Goal: Use online tool/utility: Utilize a website feature to perform a specific function

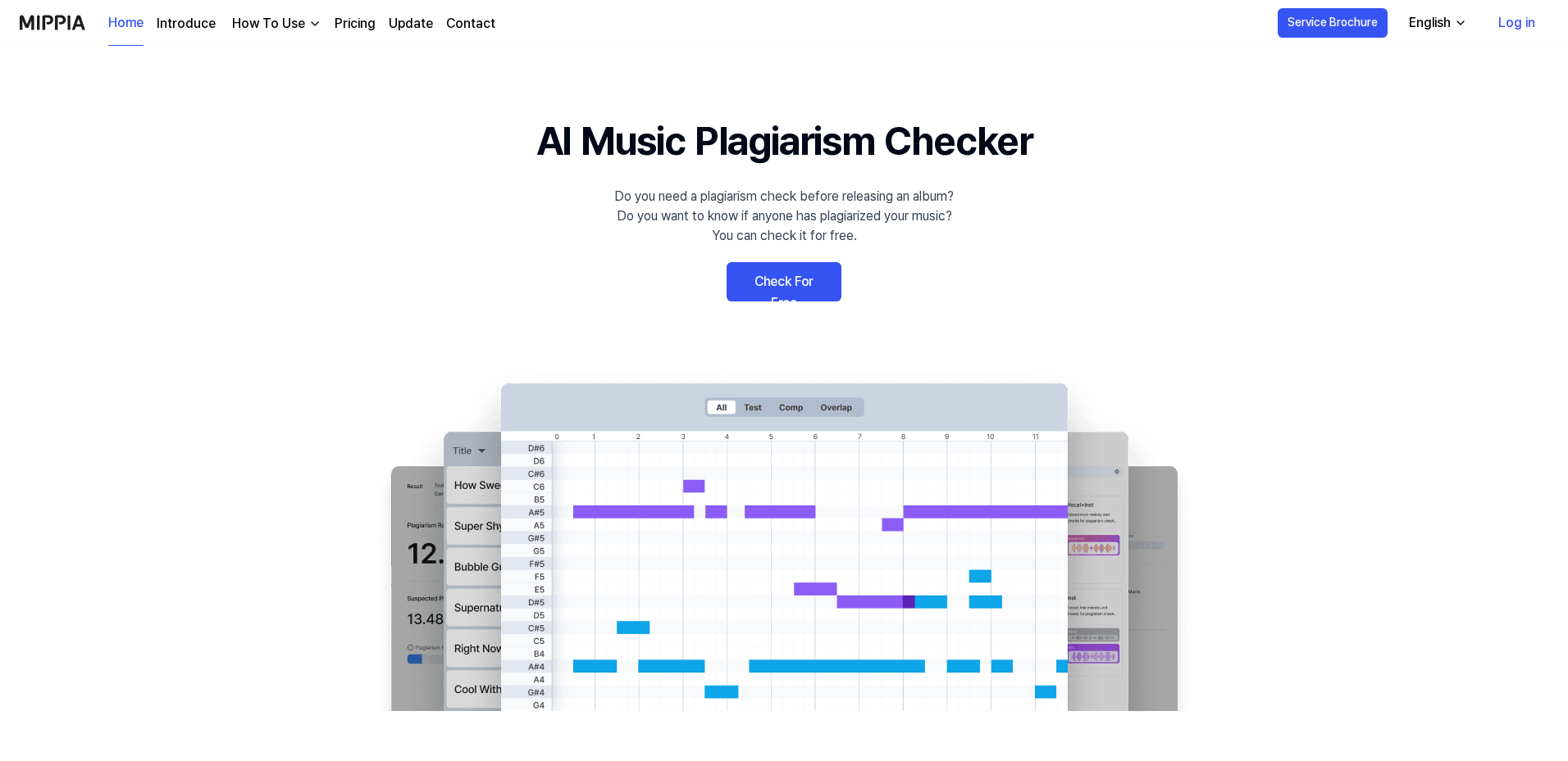
click at [1513, 22] on link "Log in" at bounding box center [1516, 23] width 63 height 46
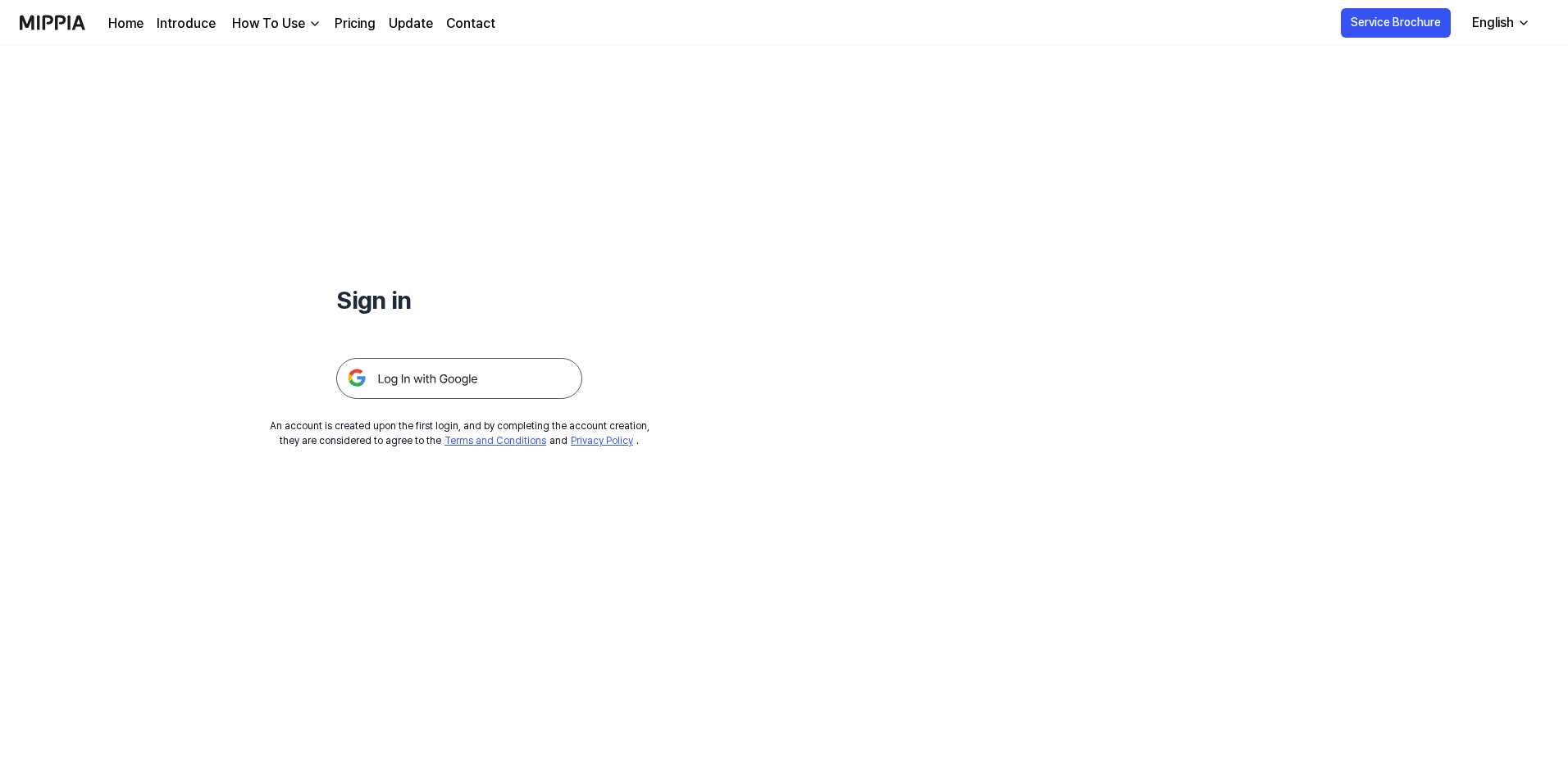
click at [481, 381] on img at bounding box center [459, 378] width 246 height 41
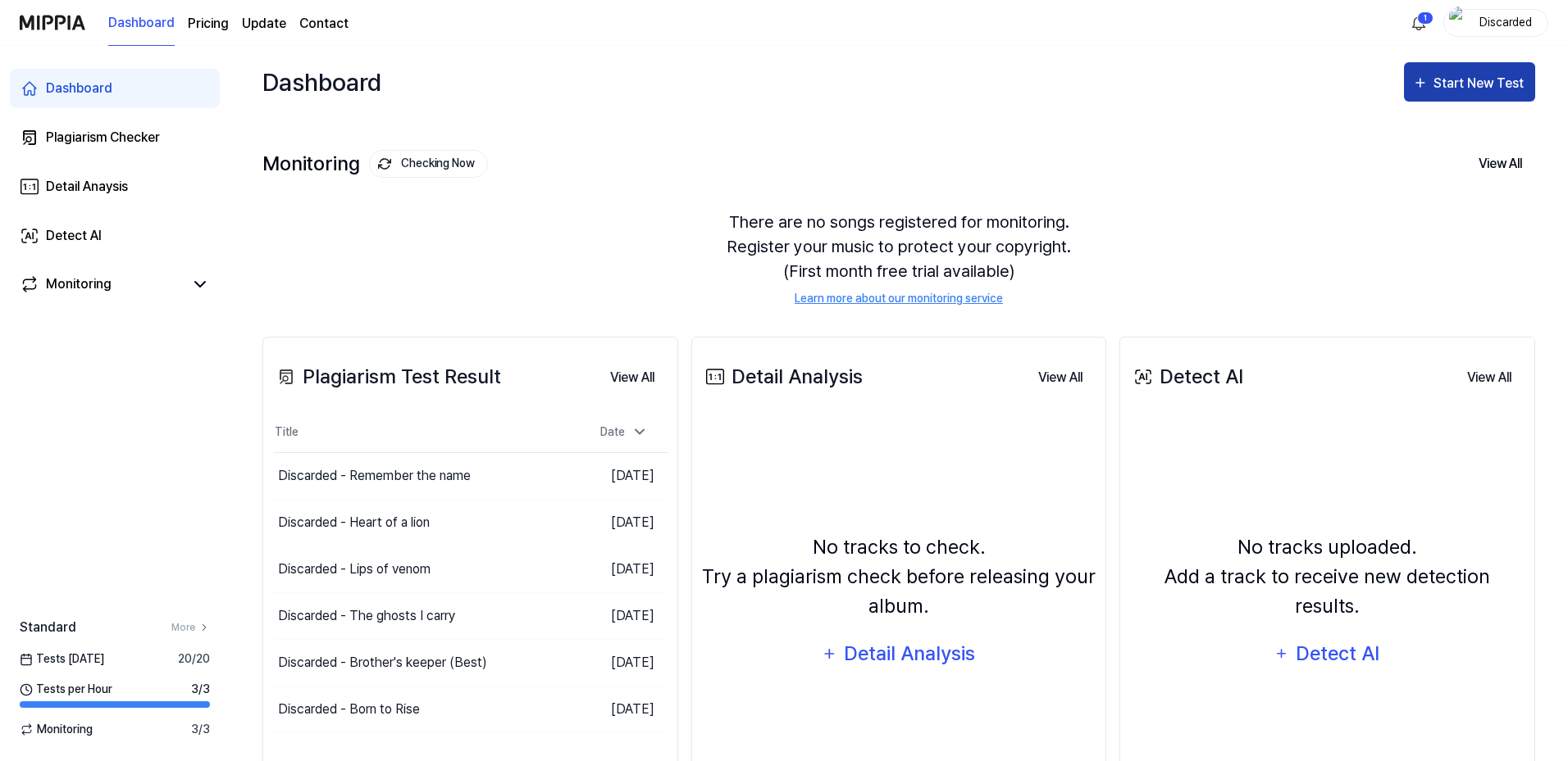
click at [1439, 87] on div "Start New Test" at bounding box center [1480, 84] width 93 height 21
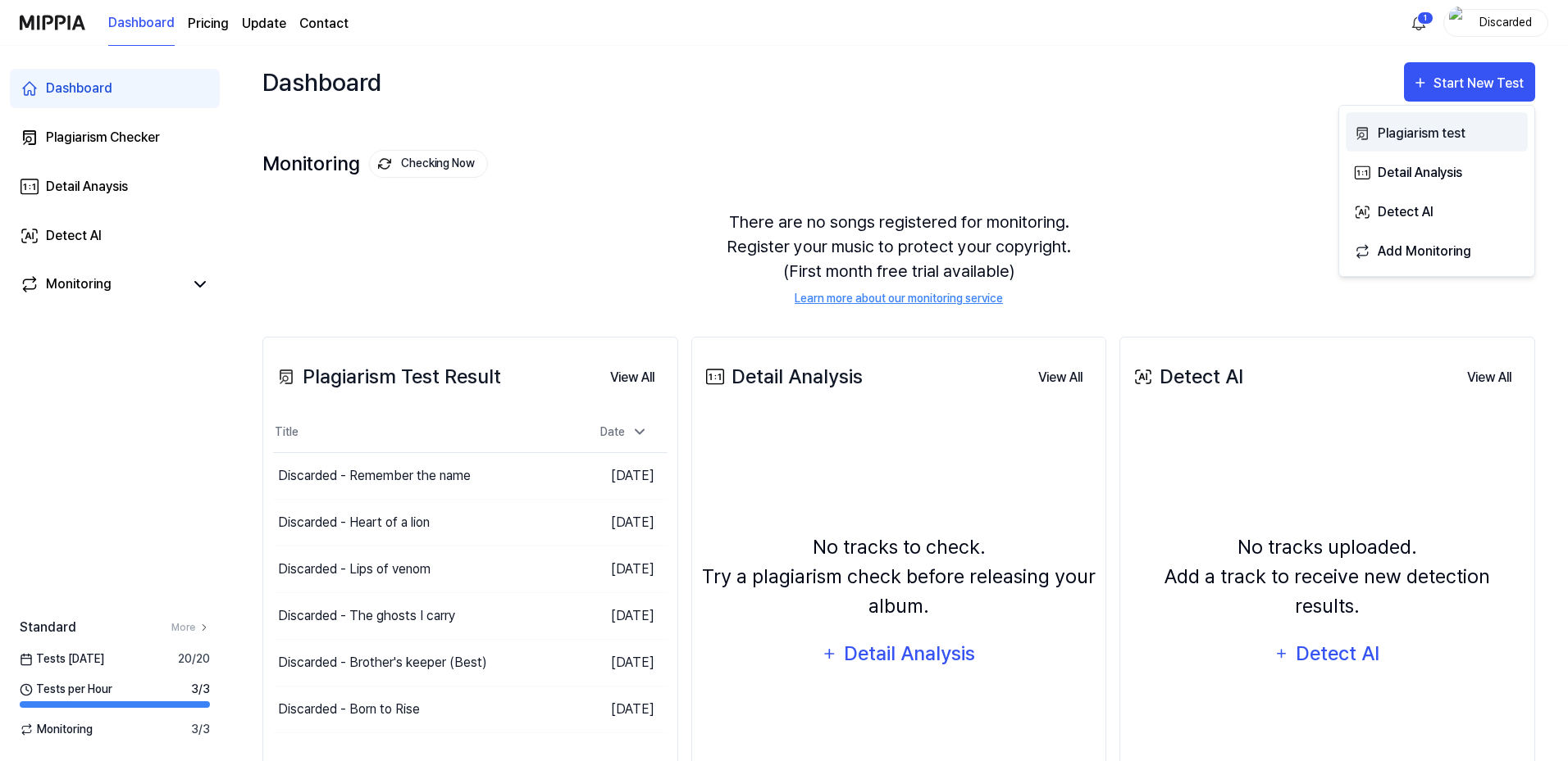
click at [1416, 133] on div "Plagiarism test" at bounding box center [1449, 134] width 142 height 21
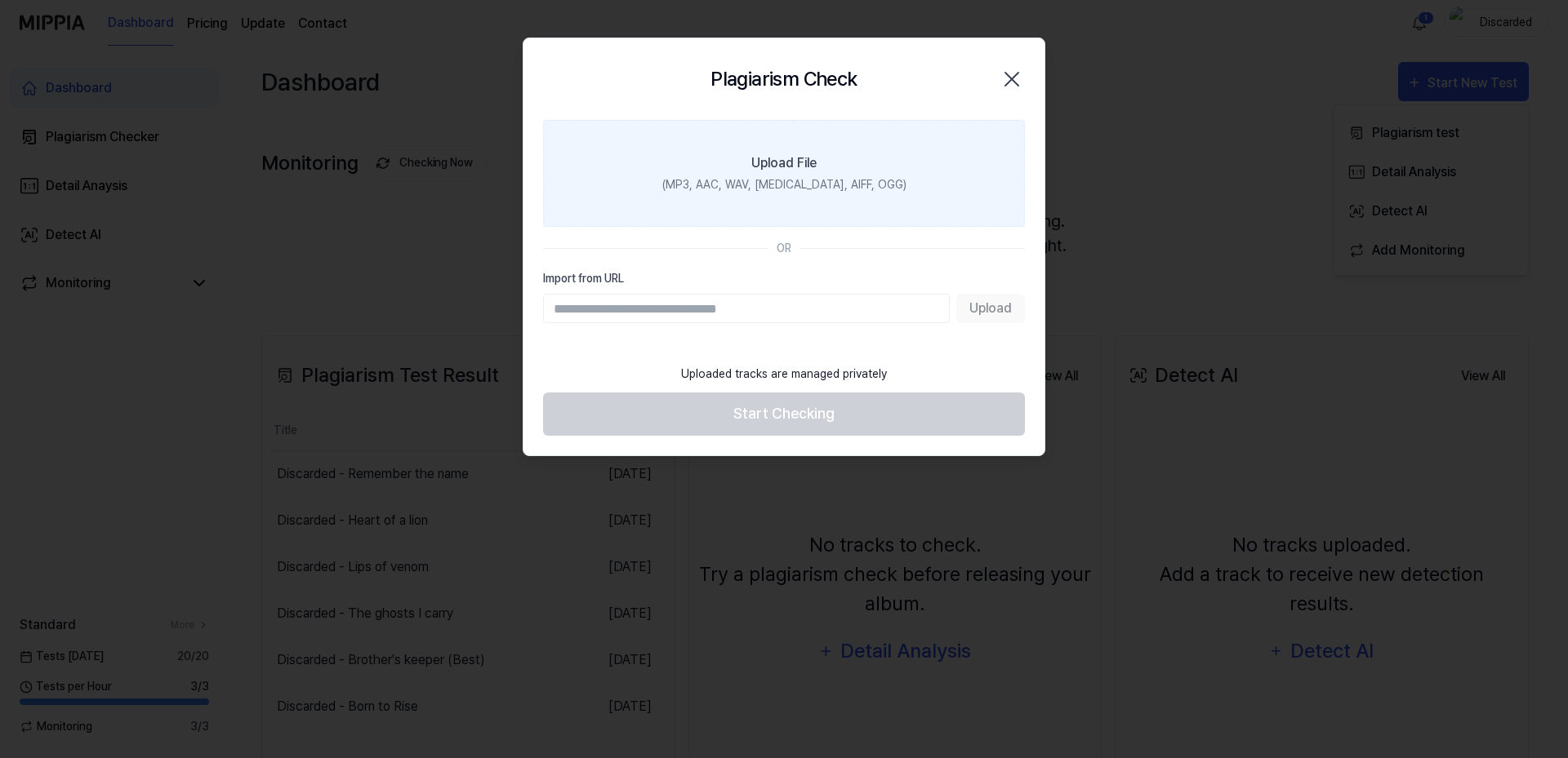
click at [779, 198] on label "Upload File (MP3, AAC, WAV, [MEDICAL_DATA], AIFF, OGG)" at bounding box center [783, 173] width 482 height 107
click at [0, 0] on input "Upload File (MP3, AAC, WAV, [MEDICAL_DATA], AIFF, OGG)" at bounding box center [0, 0] width 0 height 0
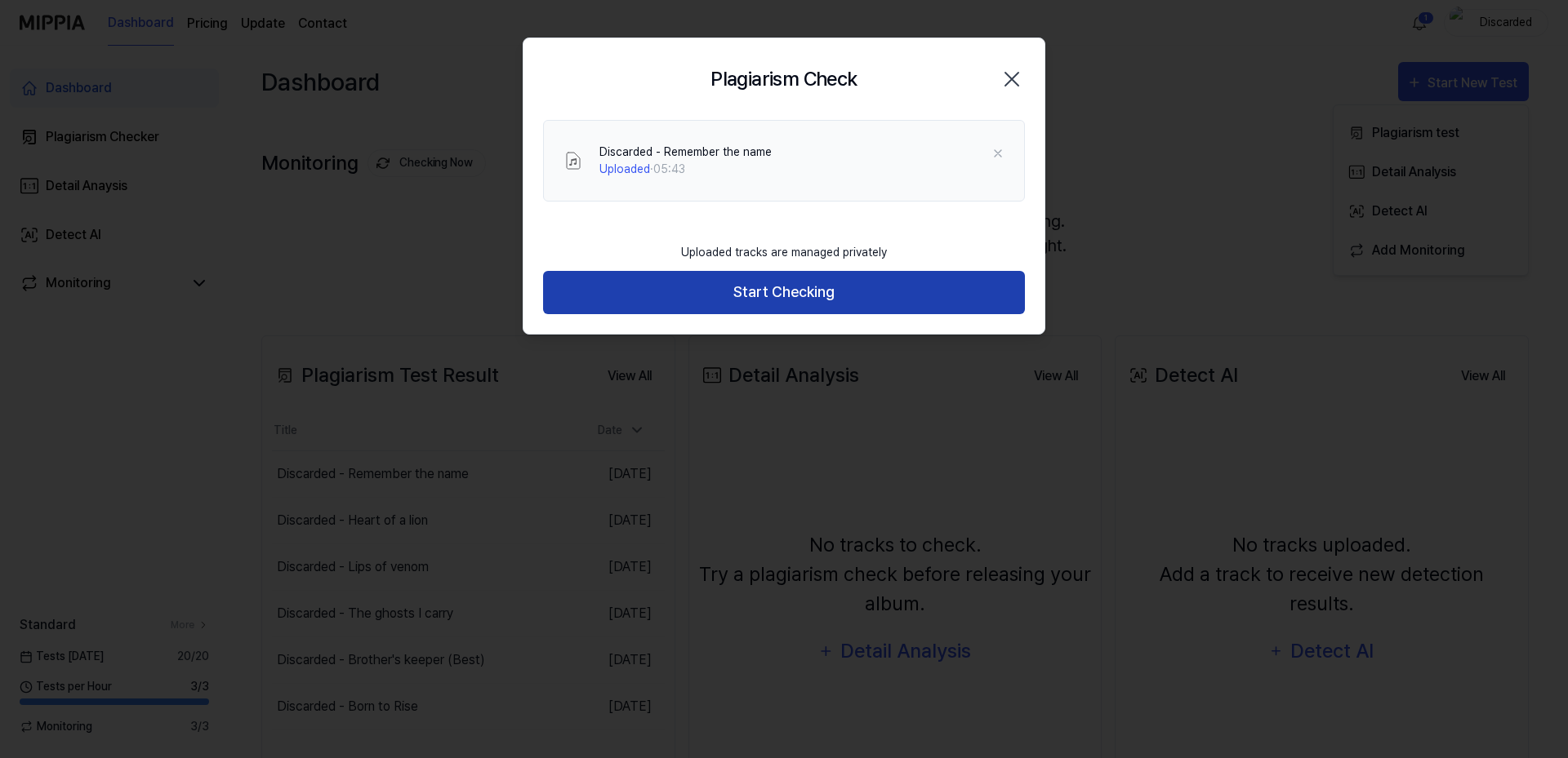
click at [741, 291] on button "Start Checking" at bounding box center [783, 293] width 482 height 43
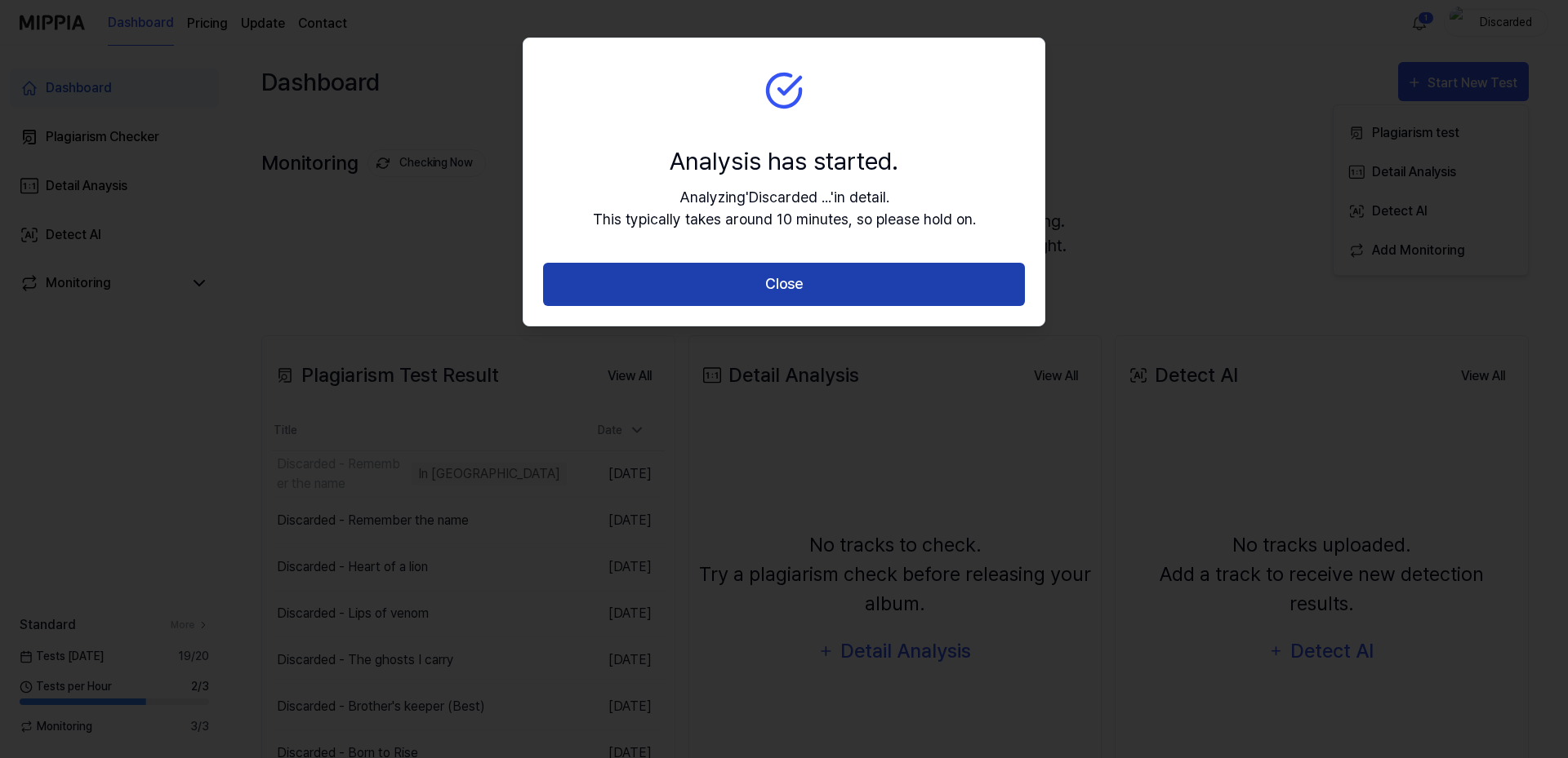
click at [752, 281] on button "Close" at bounding box center [783, 285] width 482 height 43
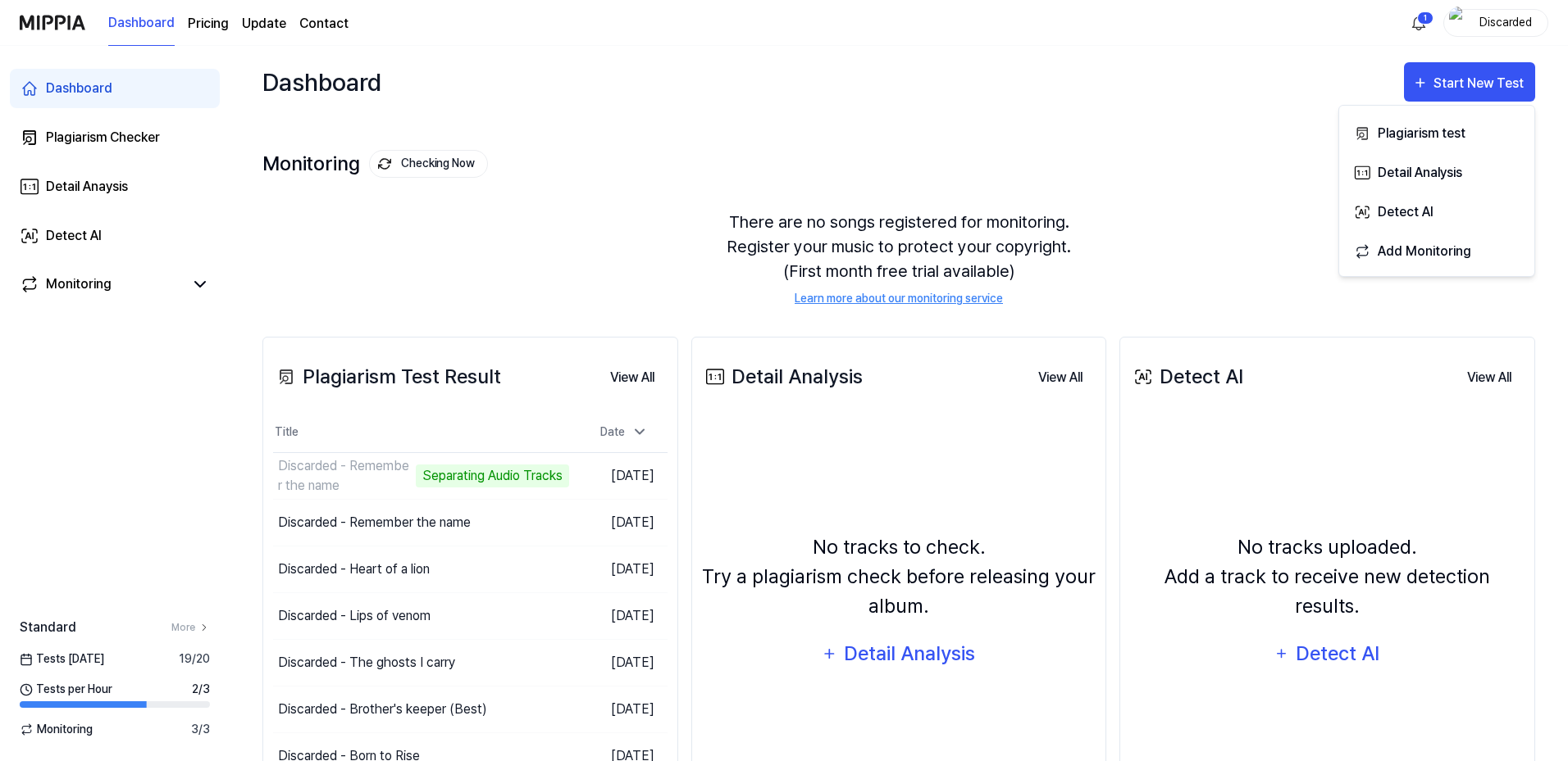
click at [1335, 55] on div "Dashboard Start New Test" at bounding box center [898, 82] width 1272 height 72
click at [1425, 26] on html "Dashboard Pricing Update Contact 1 Discarded Dashboard Plagiarism Checker Detai…" at bounding box center [784, 380] width 1568 height 761
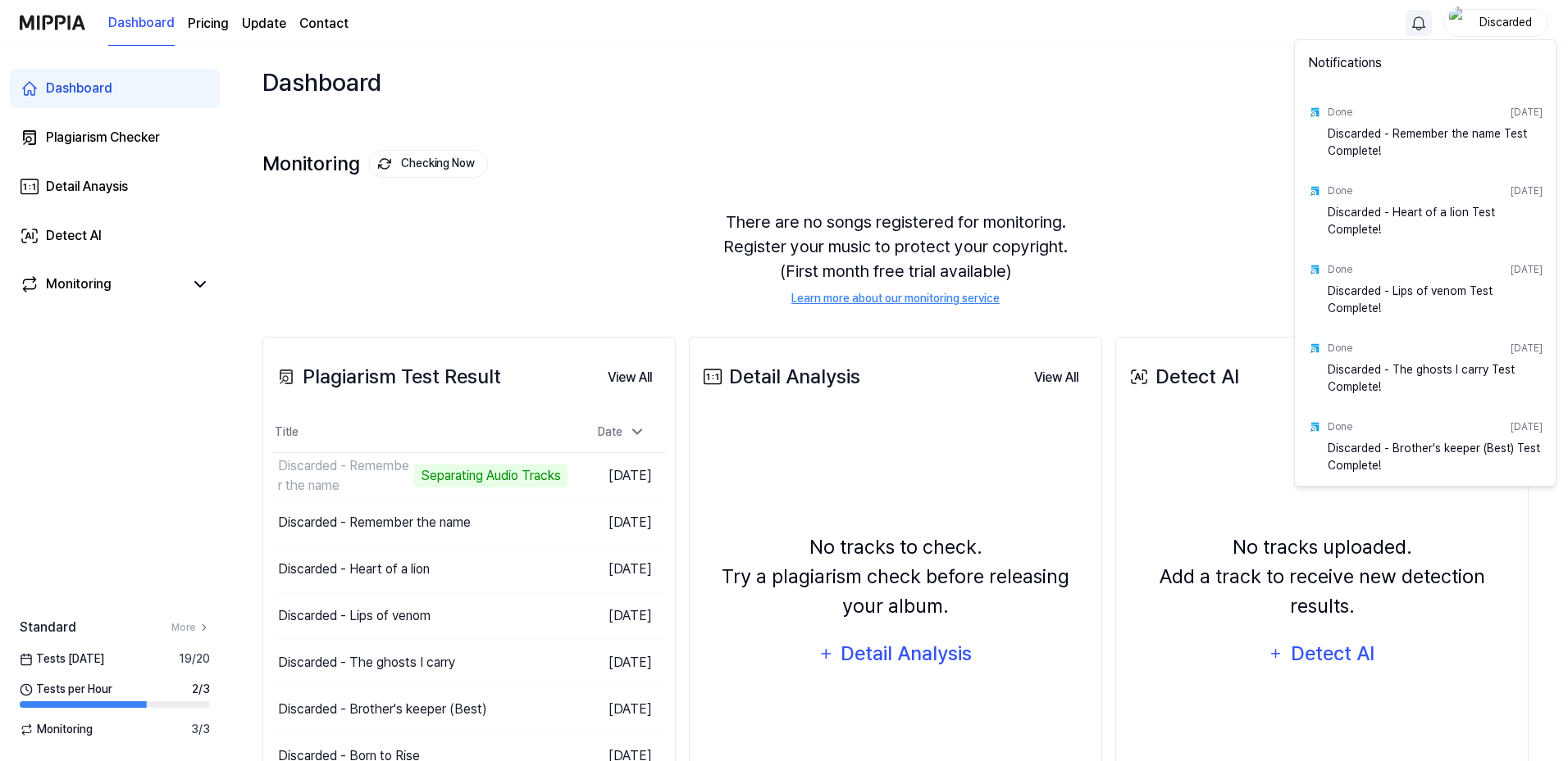
click at [1245, 31] on html "Dashboard Pricing Update Contact Discarded Dashboard Plagiarism Checker Detail …" at bounding box center [784, 380] width 1568 height 761
